Goal: Information Seeking & Learning: Learn about a topic

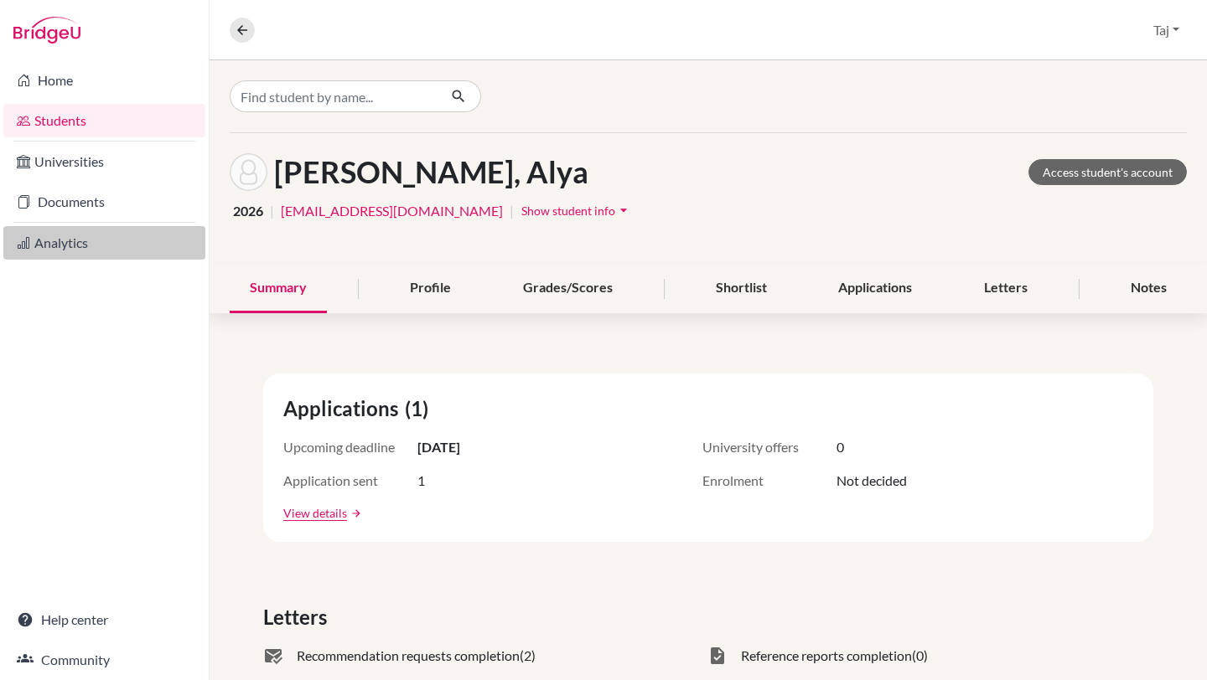
click at [85, 235] on link "Analytics" at bounding box center [104, 243] width 202 height 34
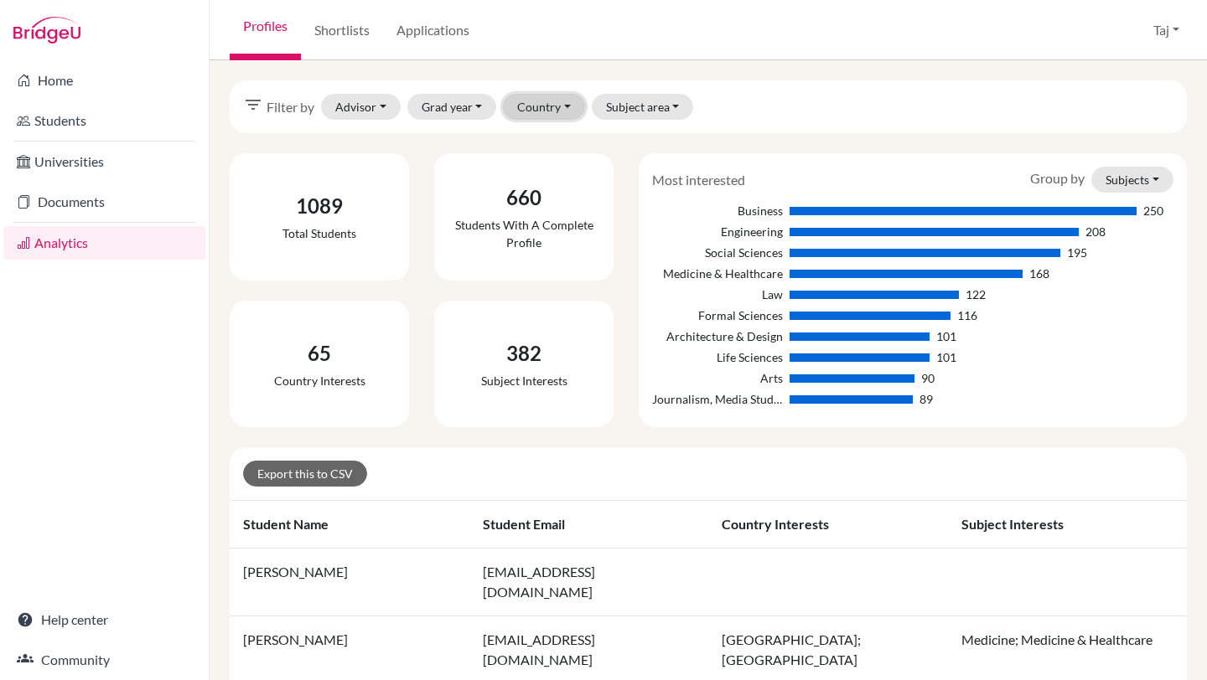
click at [534, 112] on button "Country" at bounding box center [544, 107] width 82 height 26
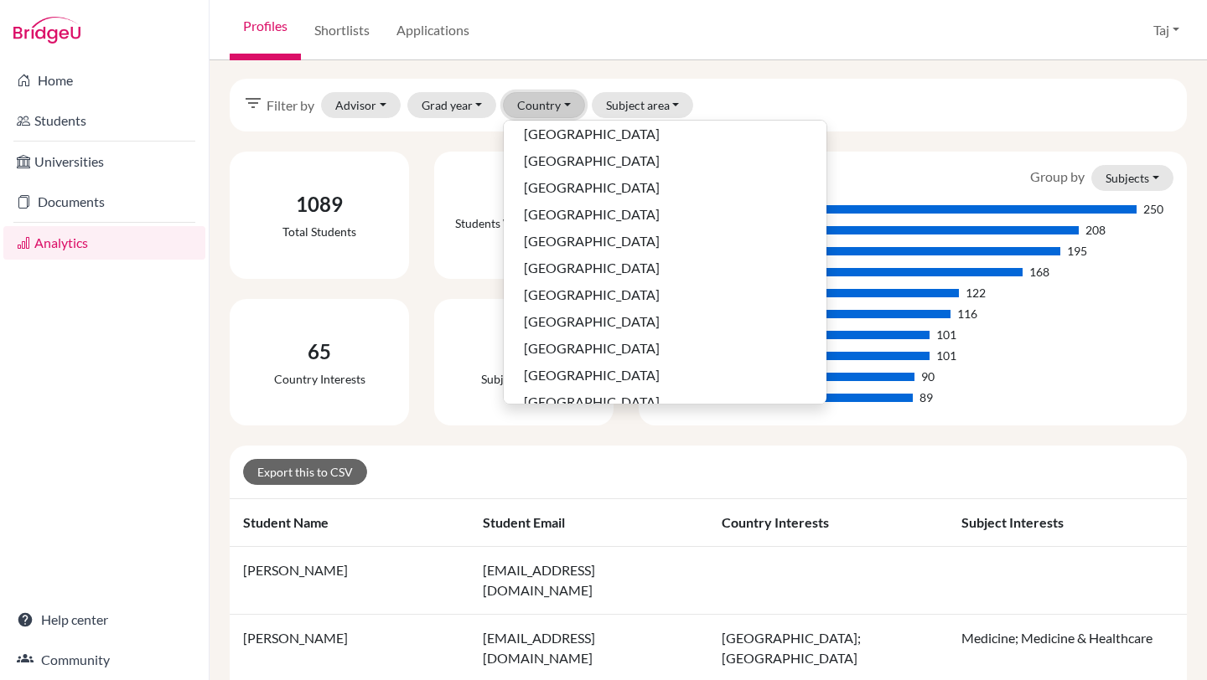
scroll to position [1473, 0]
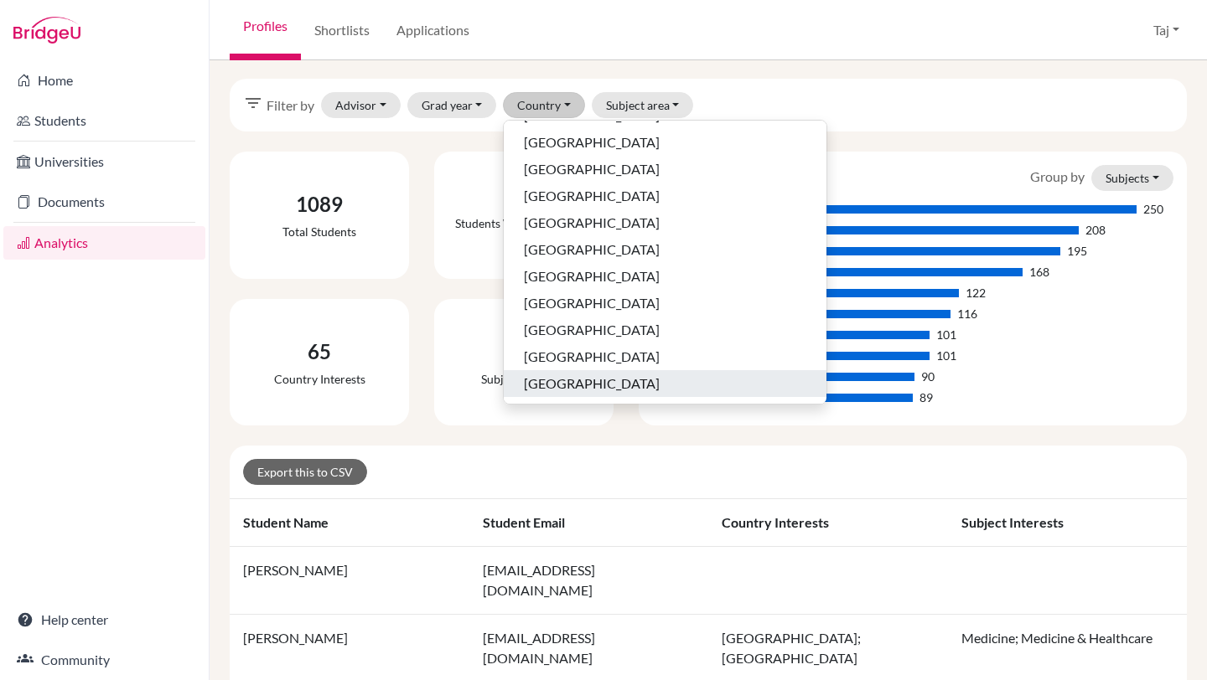
click at [562, 378] on span "[GEOGRAPHIC_DATA]" at bounding box center [592, 384] width 136 height 20
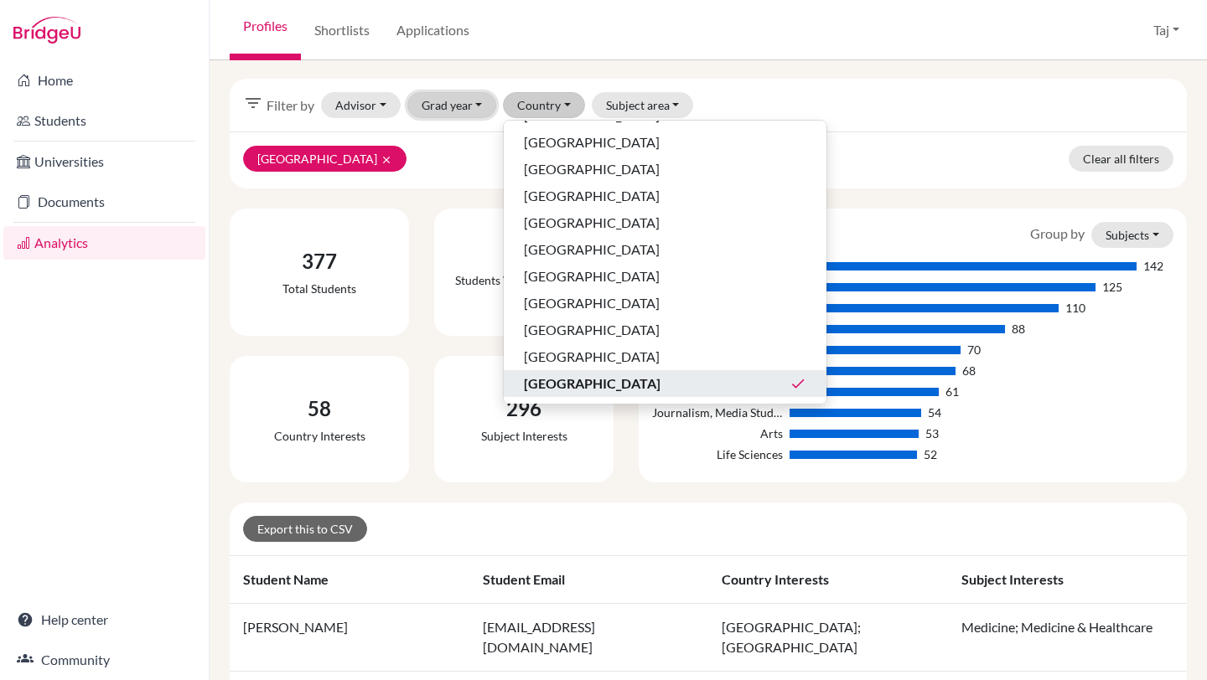
click at [474, 96] on button "Grad year" at bounding box center [452, 105] width 90 height 26
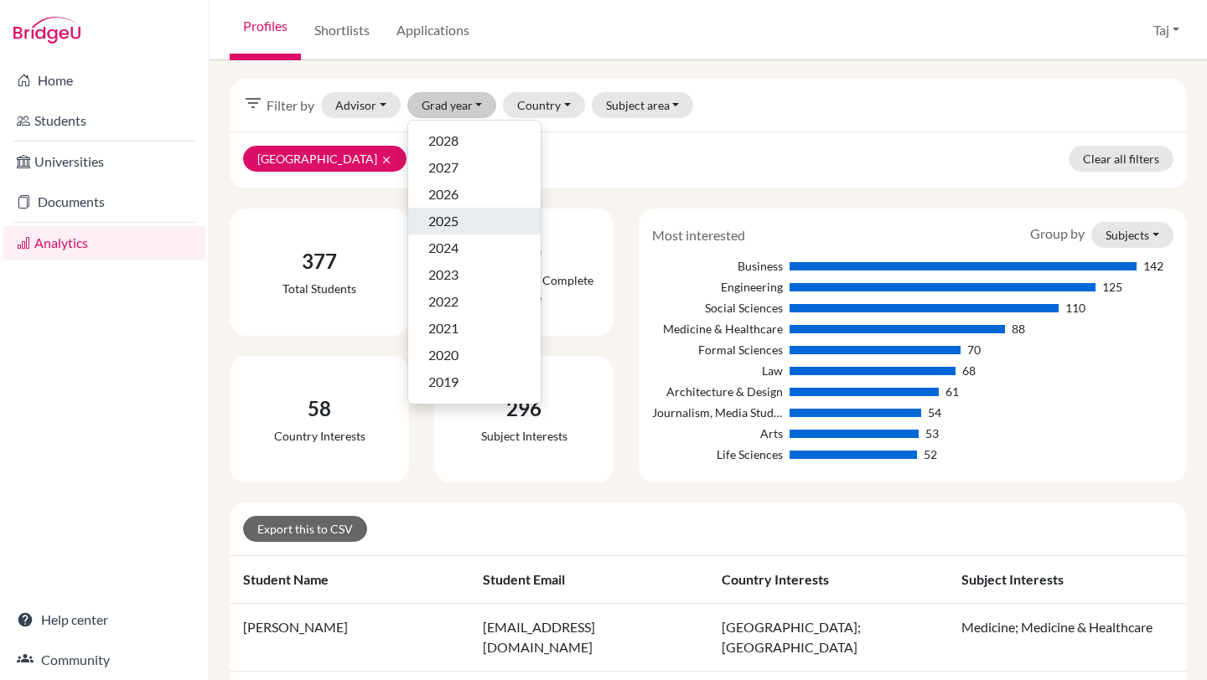
click at [457, 219] on span "2025" at bounding box center [443, 221] width 30 height 20
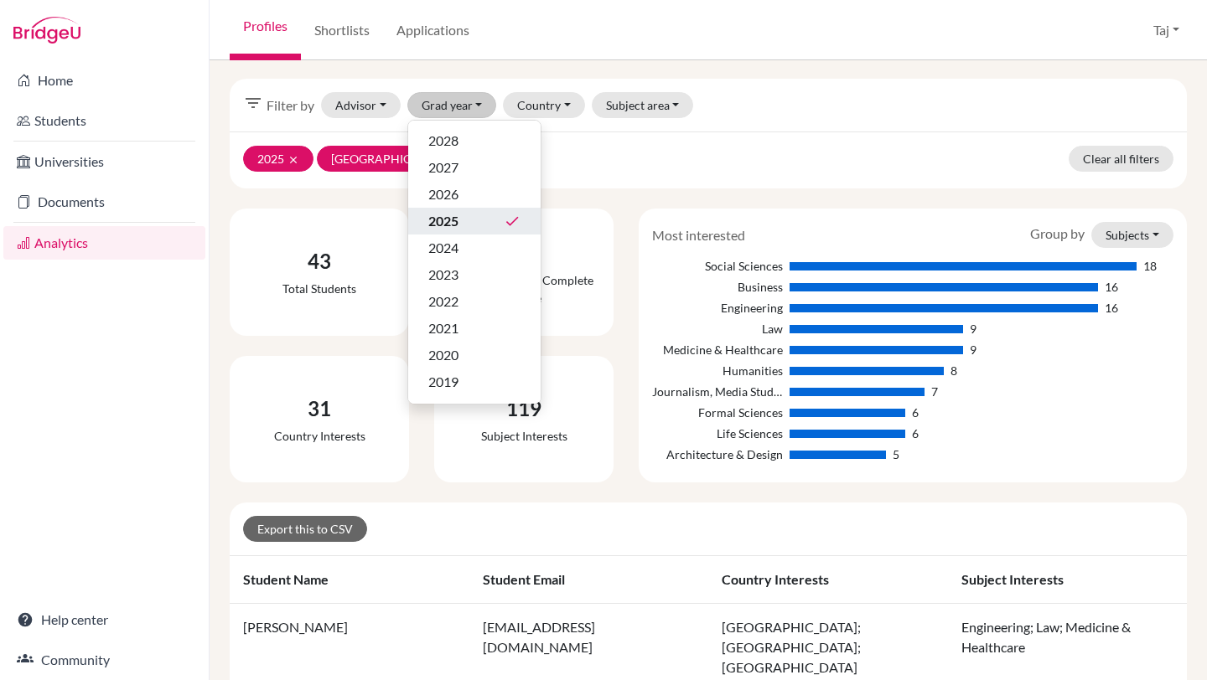
click at [571, 168] on div "2025 clear [GEOGRAPHIC_DATA] clear Clear all filters" at bounding box center [708, 160] width 957 height 57
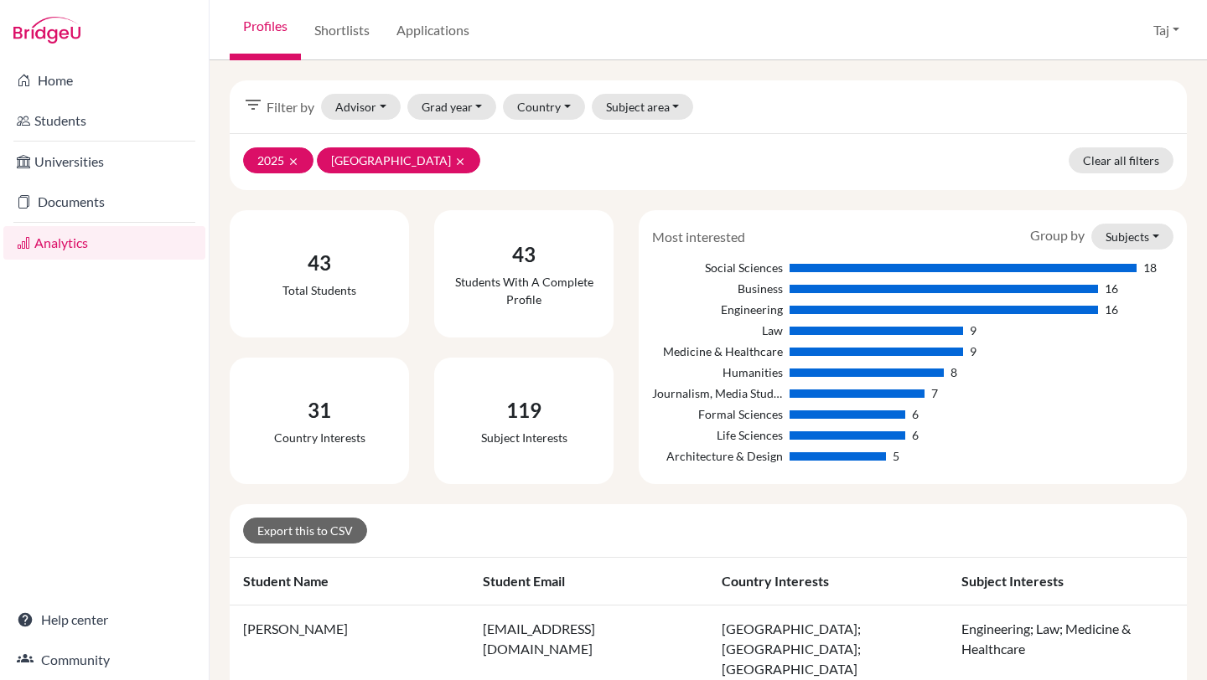
click at [266, 114] on span "Filter by" at bounding box center [290, 107] width 48 height 20
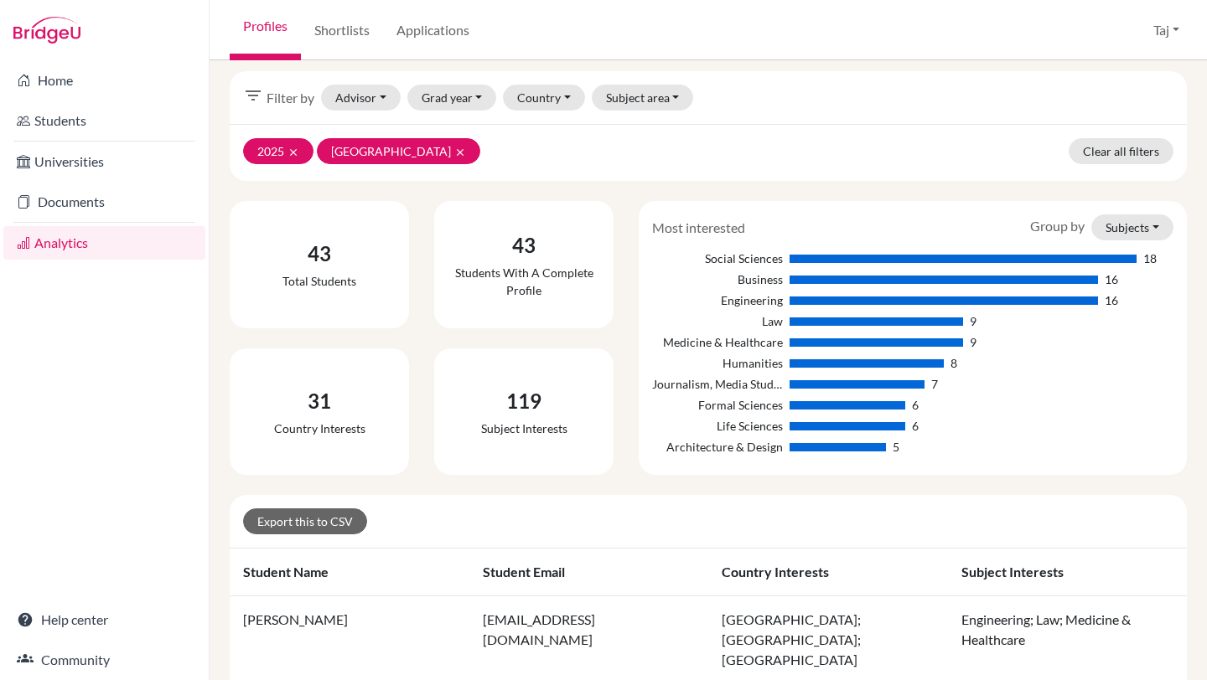
scroll to position [4, 0]
